Goal: Task Accomplishment & Management: Use online tool/utility

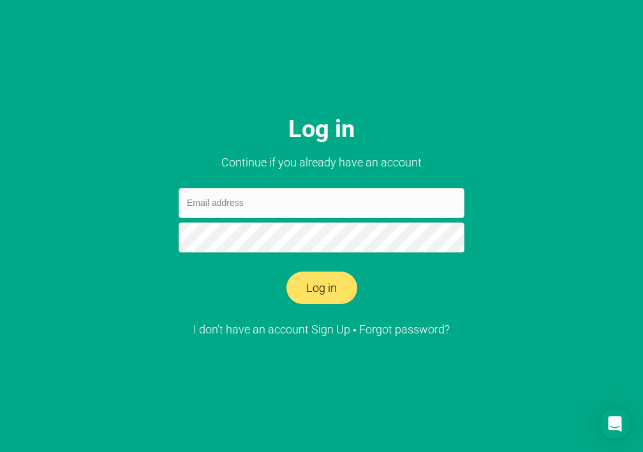
click at [44, 194] on div "Log in Continue if you already have an account Log in I don’t have an account S…" at bounding box center [321, 226] width 643 height 452
click at [213, 209] on input "email" at bounding box center [322, 203] width 286 height 30
paste input "[EMAIL_ADDRESS][DOMAIN_NAME]"
type input "[EMAIL_ADDRESS][DOMAIN_NAME]"
click at [41, 177] on div "Log in Continue if you already have an account [EMAIL_ADDRESS][DOMAIN_NAME] Log…" at bounding box center [321, 226] width 643 height 452
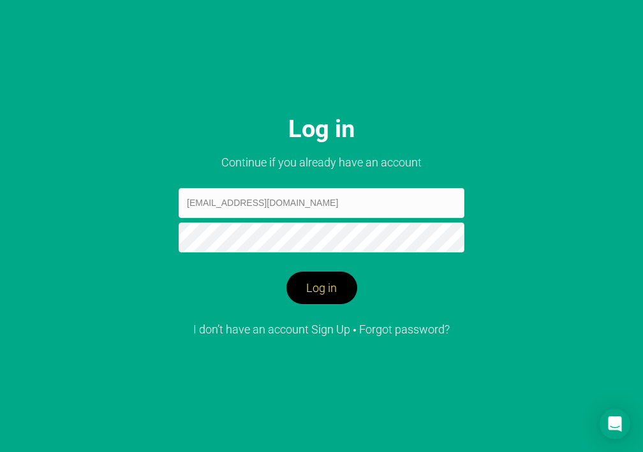
click at [331, 295] on button "Log in" at bounding box center [322, 288] width 71 height 33
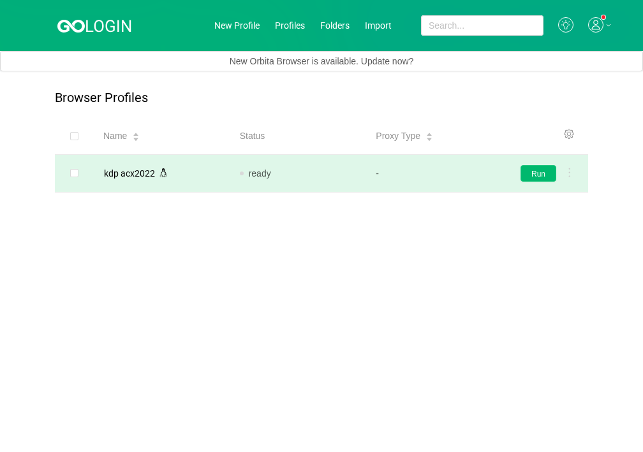
click at [539, 176] on button "Run" at bounding box center [539, 173] width 36 height 17
